Goal: Transaction & Acquisition: Purchase product/service

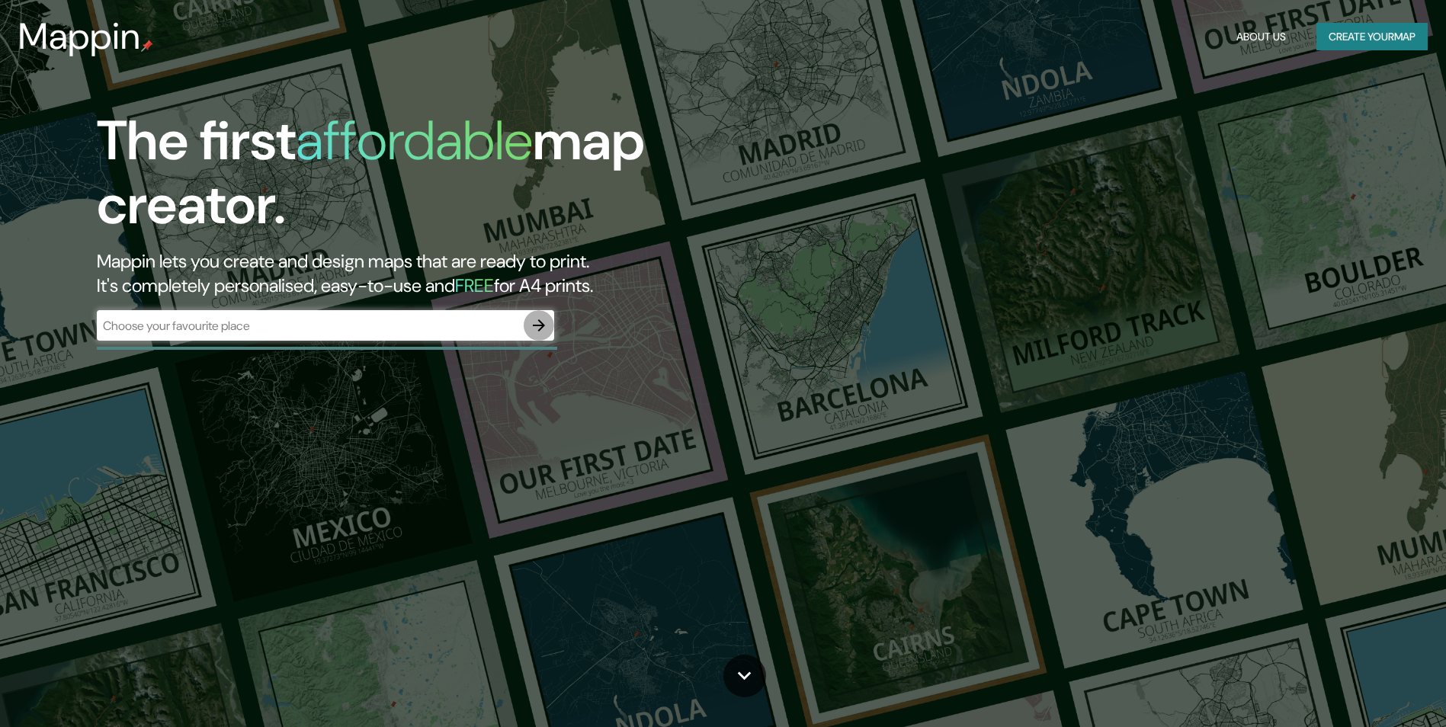
click at [536, 319] on icon "button" at bounding box center [539, 325] width 18 height 18
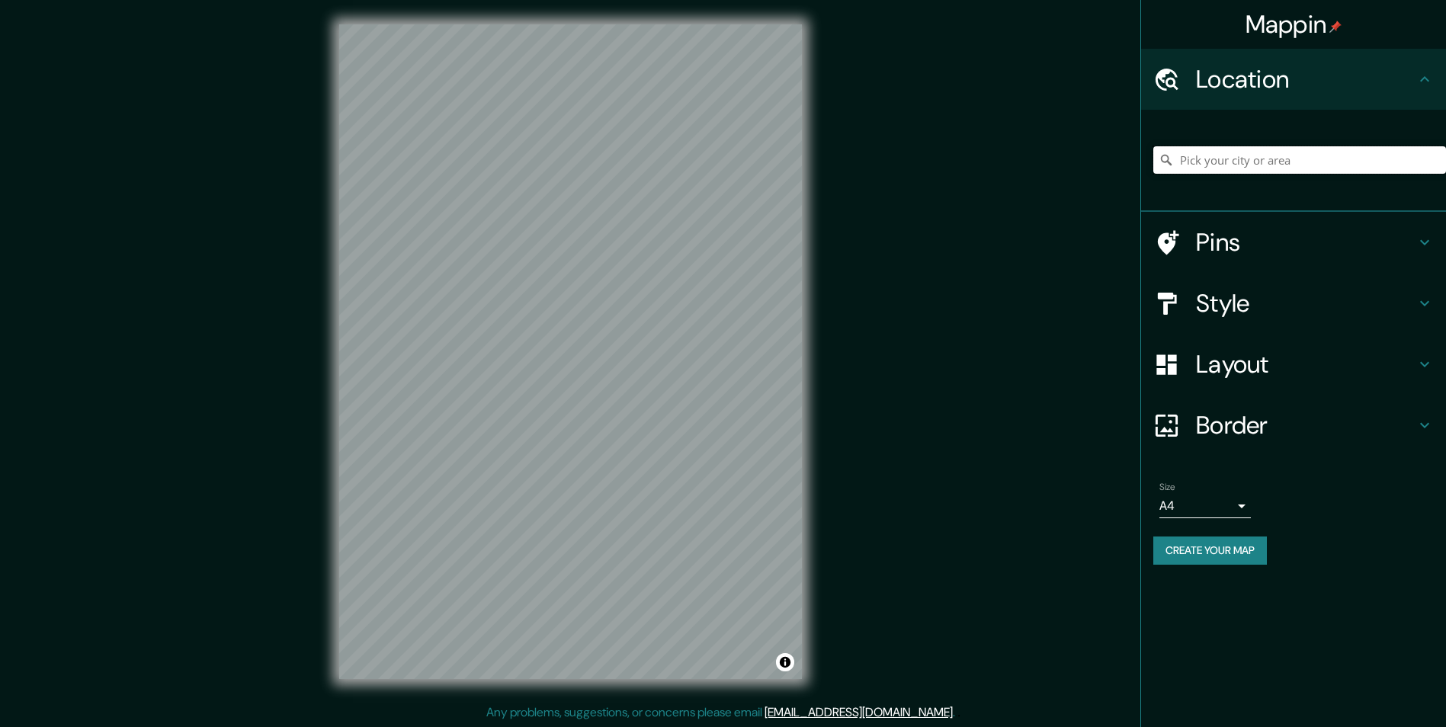
click at [1184, 168] on input "Pick your city or area" at bounding box center [1300, 159] width 293 height 27
type input "p"
type input "[GEOGRAPHIC_DATA], [GEOGRAPHIC_DATA], [GEOGRAPHIC_DATA]"
click at [1045, 359] on div "Mappin Location [GEOGRAPHIC_DATA], [GEOGRAPHIC_DATA], [GEOGRAPHIC_DATA] [GEOGRA…" at bounding box center [723, 364] width 1446 height 728
click at [1260, 310] on h4 "Style" at bounding box center [1306, 303] width 220 height 30
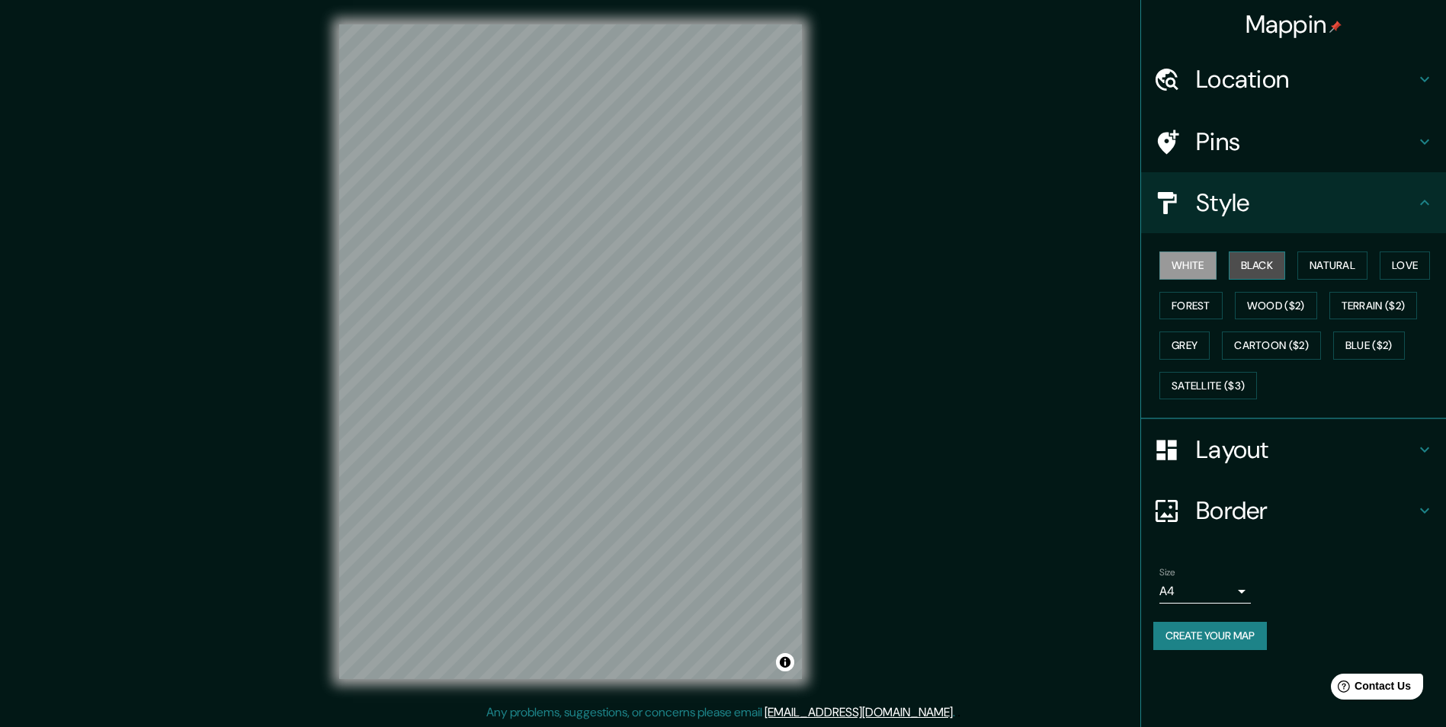
click at [1256, 270] on button "Black" at bounding box center [1257, 266] width 57 height 28
click at [1182, 269] on button "White" at bounding box center [1188, 266] width 57 height 28
click at [1325, 266] on button "Natural" at bounding box center [1333, 266] width 70 height 28
click at [1194, 268] on button "White" at bounding box center [1188, 266] width 57 height 28
